Goal: Task Accomplishment & Management: Manage account settings

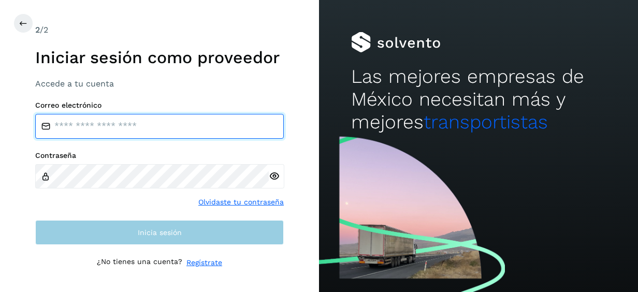
type input "**********"
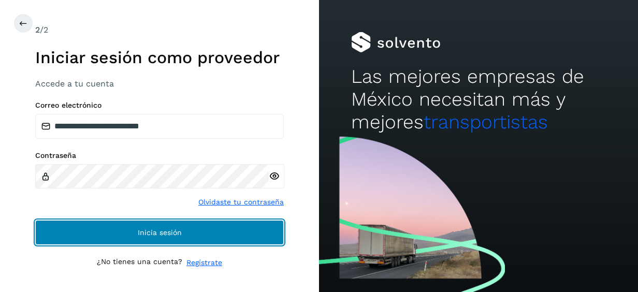
click at [184, 238] on button "Inicia sesión" at bounding box center [159, 232] width 248 height 25
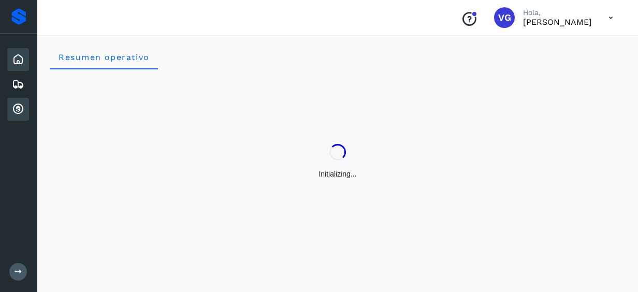
click at [19, 109] on icon at bounding box center [18, 109] width 12 height 12
